Goal: Information Seeking & Learning: Learn about a topic

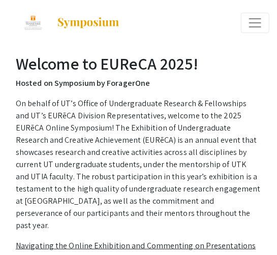
click at [255, 14] on button "Expand or Collapse Menu" at bounding box center [255, 23] width 28 height 20
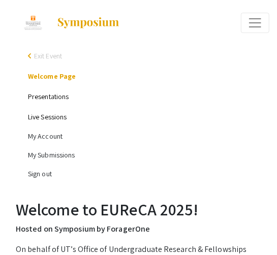
click at [51, 92] on link "Presentations" at bounding box center [48, 96] width 41 height 9
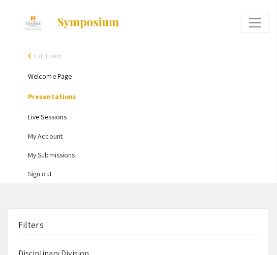
click at [252, 17] on span "Expand or Collapse Menu" at bounding box center [254, 22] width 15 height 15
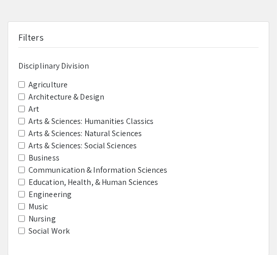
scroll to position [51, 0]
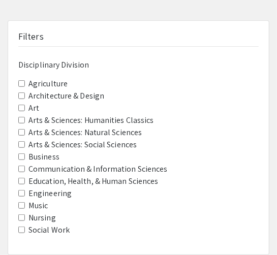
click at [127, 132] on label "Arts & Sciences: Natural Sciences" at bounding box center [84, 132] width 113 height 12
click at [25, 132] on Sciences "Arts & Sciences: Natural Sciences" at bounding box center [21, 132] width 7 height 7
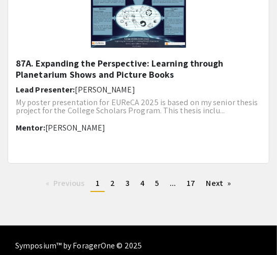
scroll to position [1625, 0]
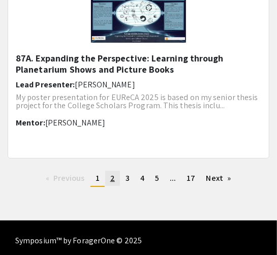
click at [113, 179] on span "2" at bounding box center [112, 178] width 5 height 11
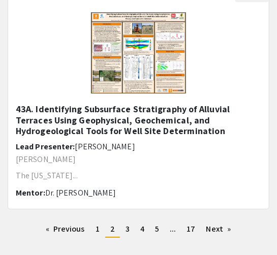
scroll to position [1625, 0]
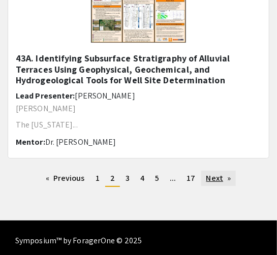
click at [209, 180] on link "Next page" at bounding box center [218, 178] width 35 height 15
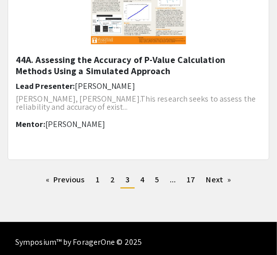
scroll to position [1625, 0]
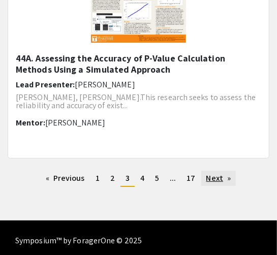
click at [228, 182] on link "Next page" at bounding box center [218, 178] width 35 height 15
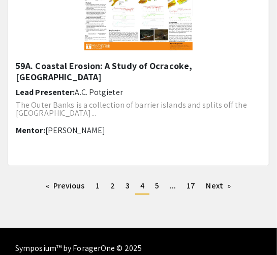
scroll to position [1671, 0]
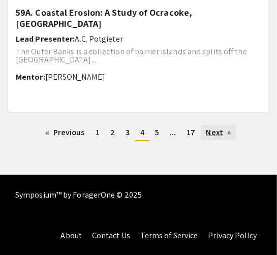
click at [210, 131] on link "Next page" at bounding box center [218, 132] width 35 height 15
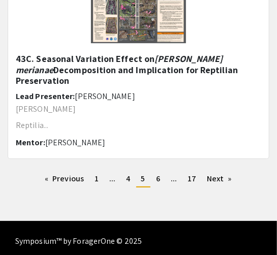
scroll to position [1625, 0]
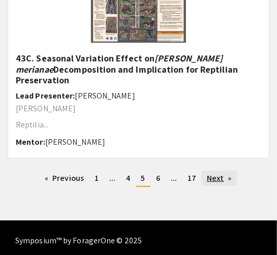
click at [225, 179] on link "Next page" at bounding box center [219, 178] width 35 height 15
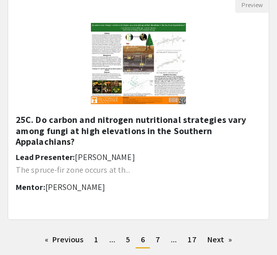
scroll to position [1575, 0]
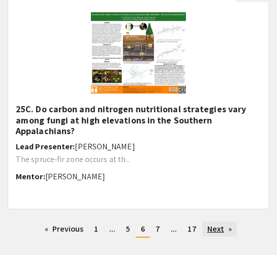
click at [225, 228] on link "Next page" at bounding box center [219, 228] width 35 height 15
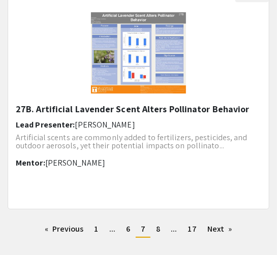
scroll to position [1625, 0]
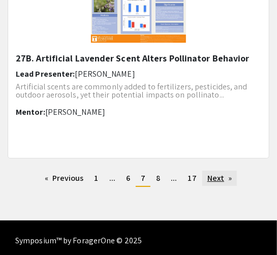
click at [219, 180] on link "Next page" at bounding box center [219, 178] width 35 height 15
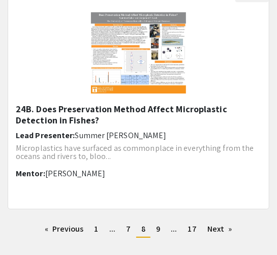
scroll to position [1625, 0]
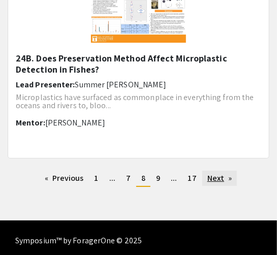
click at [218, 174] on link "Next page" at bounding box center [219, 178] width 35 height 15
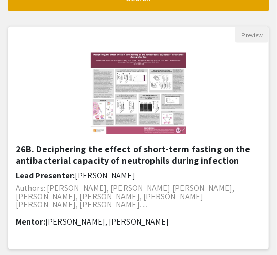
scroll to position [356, 0]
click at [131, 156] on h5 "26B. Deciphering the effect of short-term fasting on the antibacterial capacity…" at bounding box center [138, 155] width 245 height 22
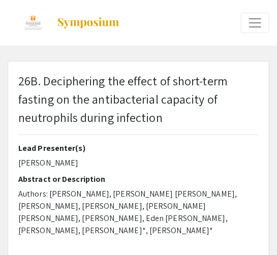
type input "1"
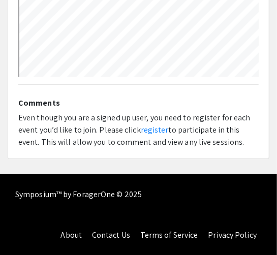
scroll to position [524, 0]
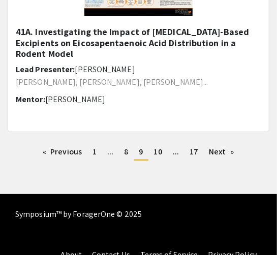
scroll to position [1671, 0]
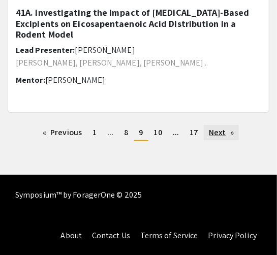
click at [216, 133] on link "Next page" at bounding box center [221, 132] width 35 height 15
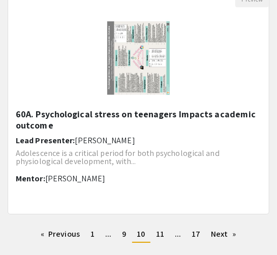
scroll to position [1575, 0]
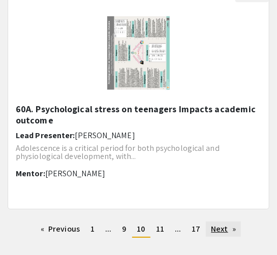
click at [219, 232] on link "Next page" at bounding box center [223, 228] width 35 height 15
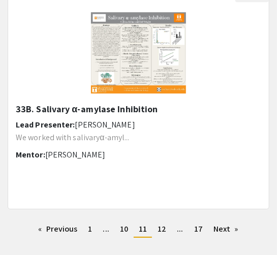
scroll to position [1625, 0]
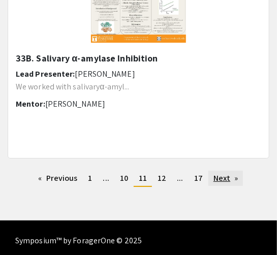
click at [220, 178] on link "Next page" at bounding box center [225, 178] width 35 height 15
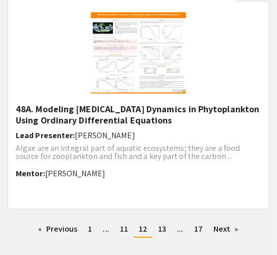
scroll to position [1625, 0]
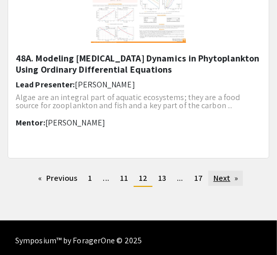
click at [232, 172] on link "Next page" at bounding box center [225, 178] width 35 height 15
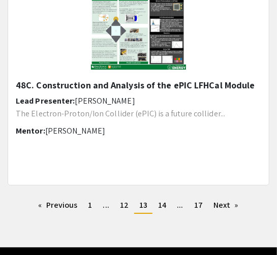
scroll to position [1625, 0]
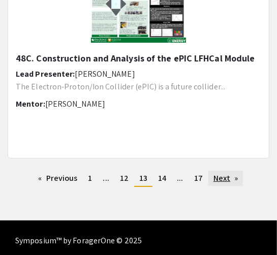
click at [224, 178] on link "Next page" at bounding box center [225, 178] width 35 height 15
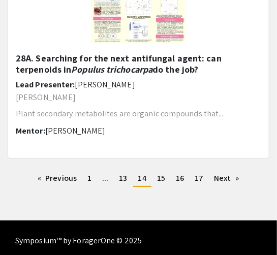
scroll to position [1671, 0]
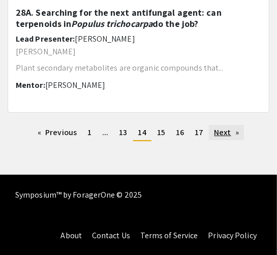
click at [234, 130] on link "Next page" at bounding box center [226, 132] width 35 height 15
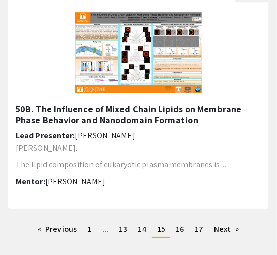
scroll to position [1625, 0]
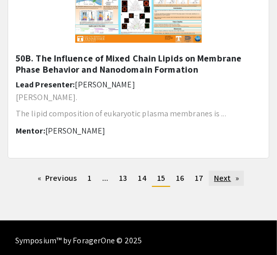
click at [223, 177] on link "Next page" at bounding box center [226, 178] width 35 height 15
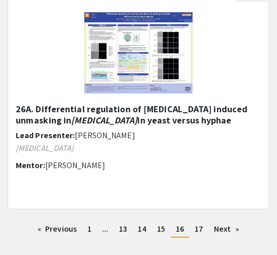
scroll to position [1625, 0]
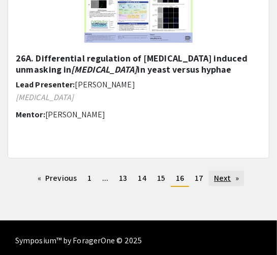
click at [232, 177] on link "Next page" at bounding box center [226, 178] width 35 height 15
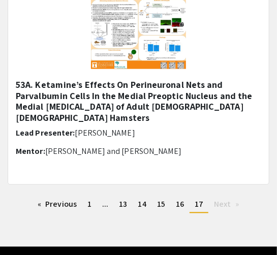
scroll to position [1168, 0]
